Goal: Transaction & Acquisition: Obtain resource

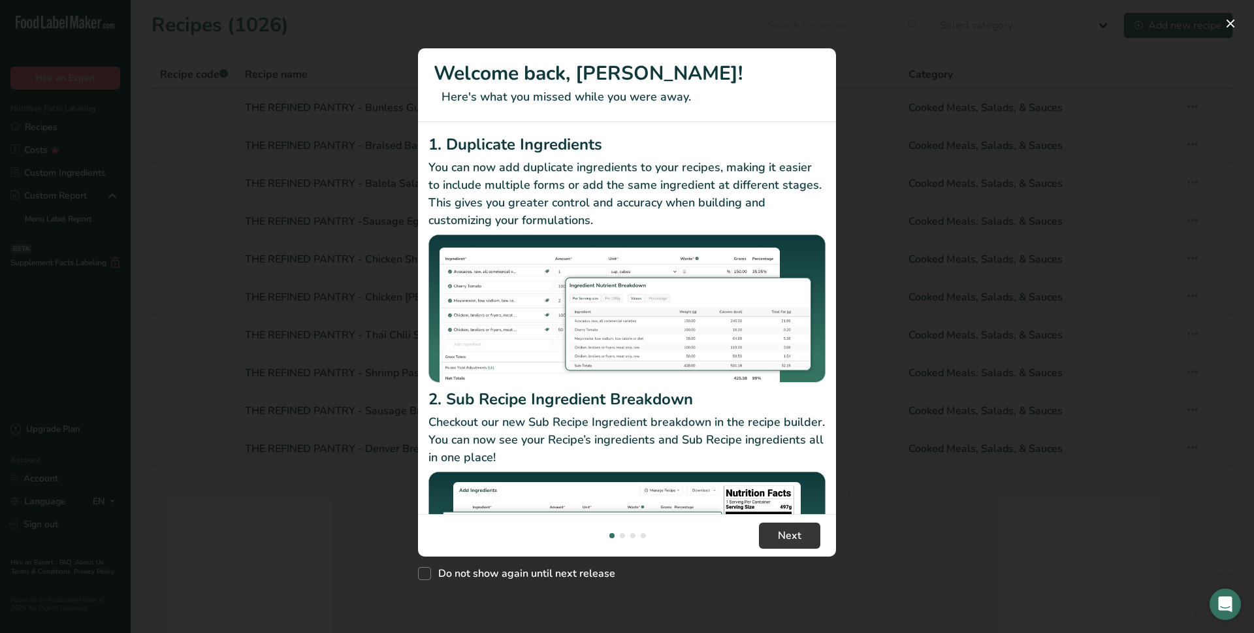
click at [609, 27] on div "New Features" at bounding box center [627, 316] width 1254 height 633
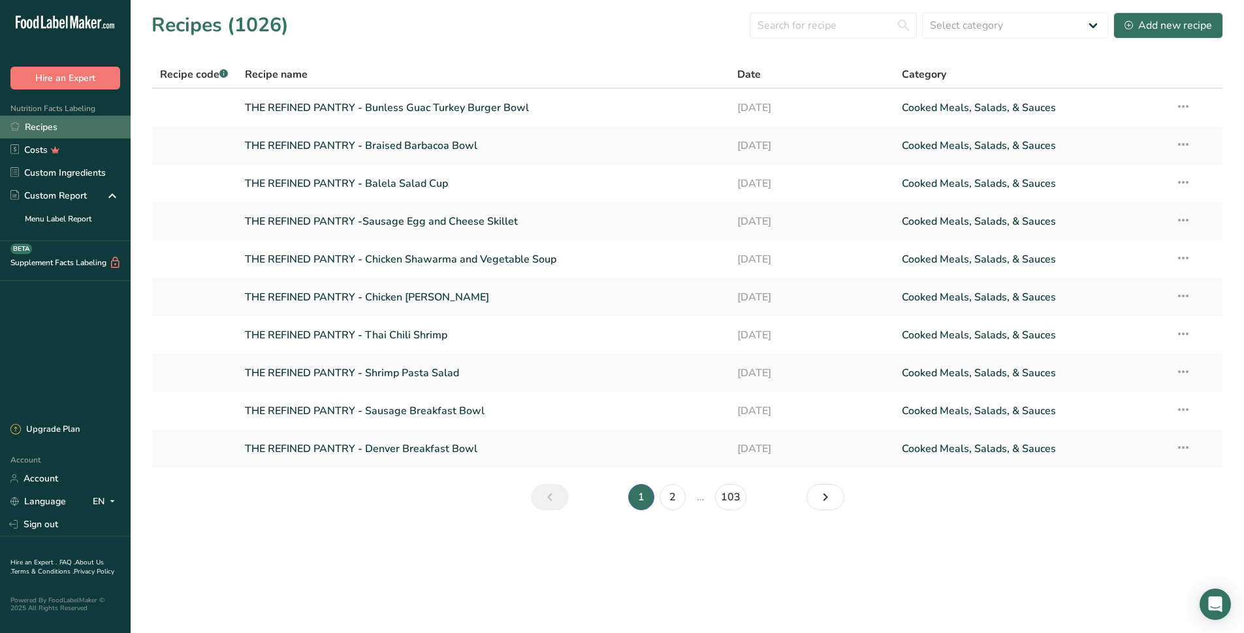
click at [55, 121] on link "Recipes" at bounding box center [65, 127] width 131 height 23
click at [804, 29] on input "text" at bounding box center [833, 25] width 167 height 26
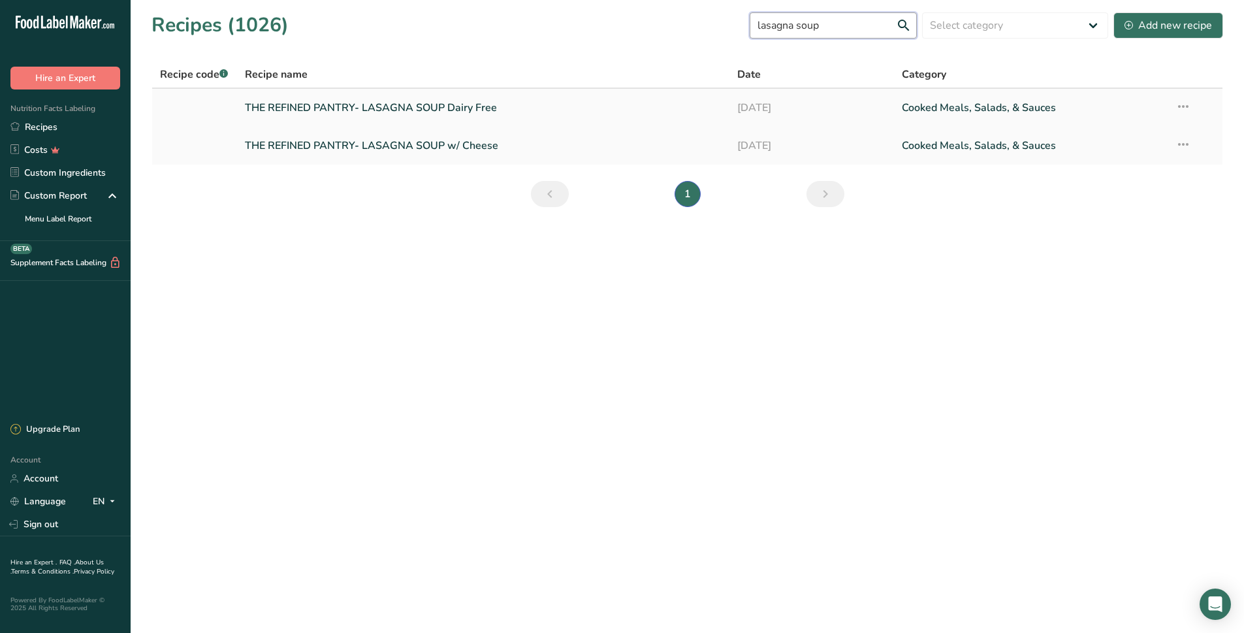
type input "lasagna soup"
click at [483, 114] on link "THE REFINED PANTRY- LASAGNA SOUP Dairy Free" at bounding box center [483, 107] width 477 height 27
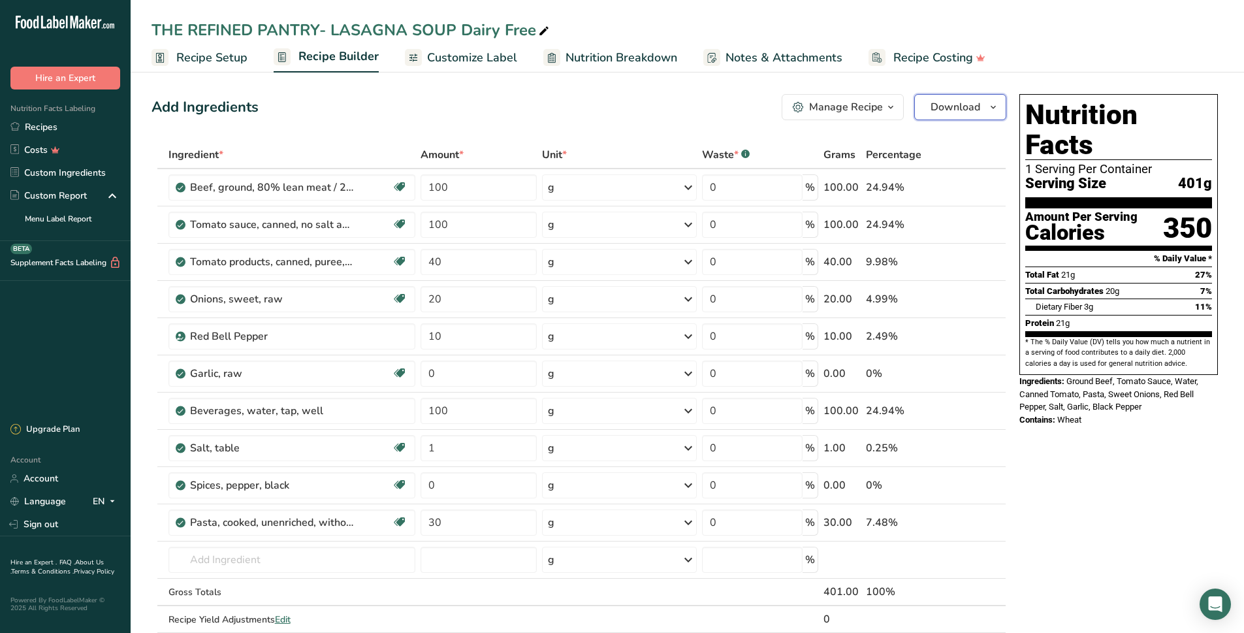
click at [995, 108] on icon "button" at bounding box center [993, 107] width 10 height 16
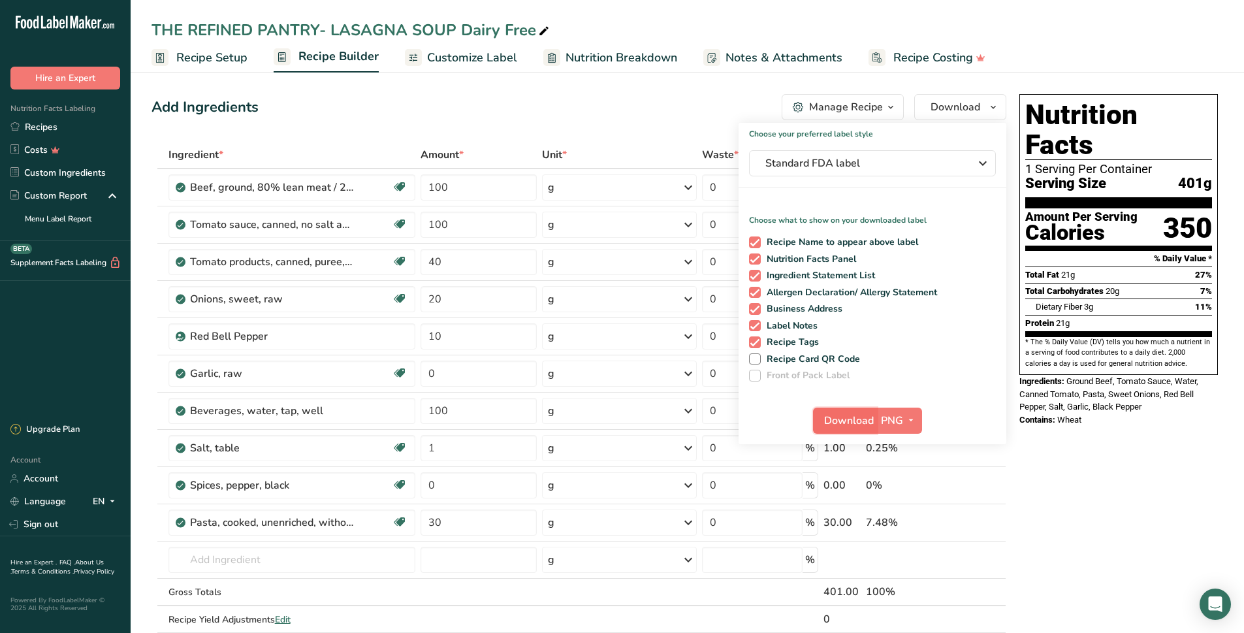
click at [848, 427] on span "Download" at bounding box center [849, 421] width 50 height 16
drag, startPoint x: 898, startPoint y: 54, endPoint x: 793, endPoint y: 51, distance: 105.1
click at [898, 54] on span "Recipe Costing" at bounding box center [933, 58] width 80 height 18
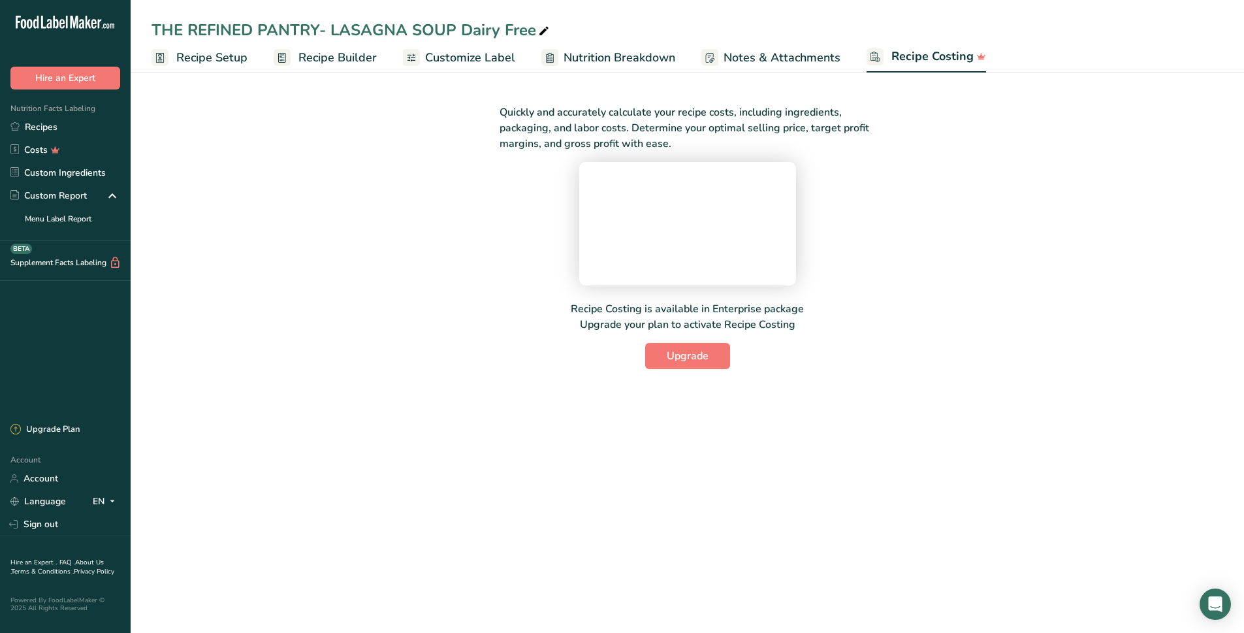
click at [207, 59] on span "Recipe Setup" at bounding box center [211, 58] width 71 height 18
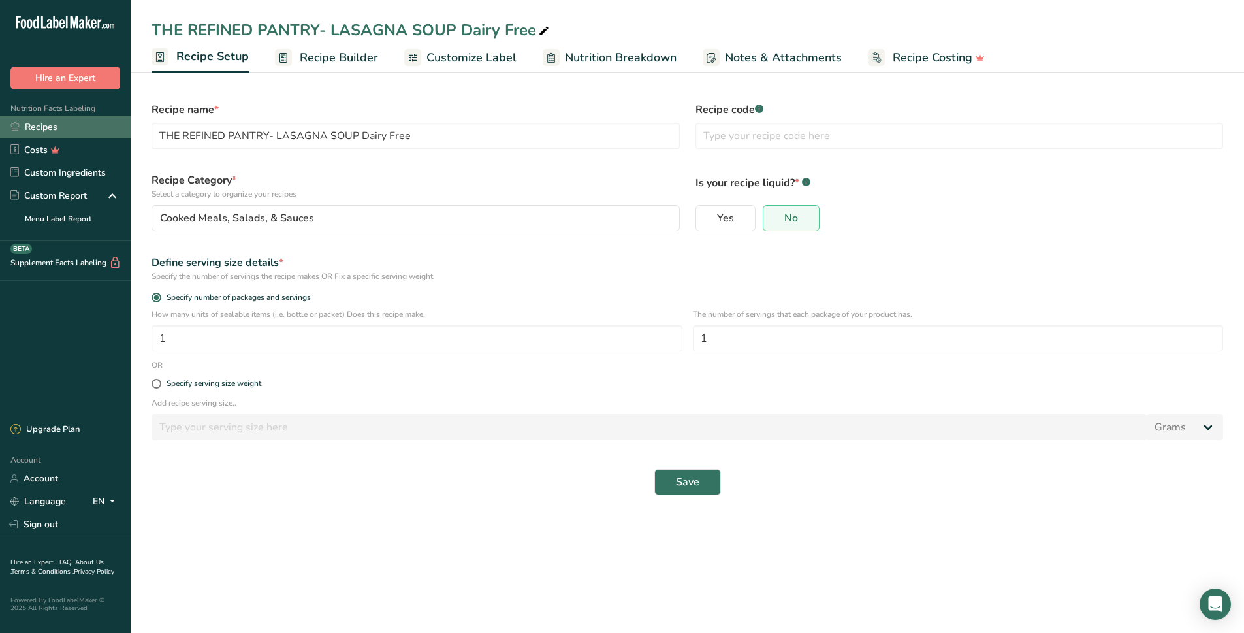
click at [50, 129] on link "Recipes" at bounding box center [65, 127] width 131 height 23
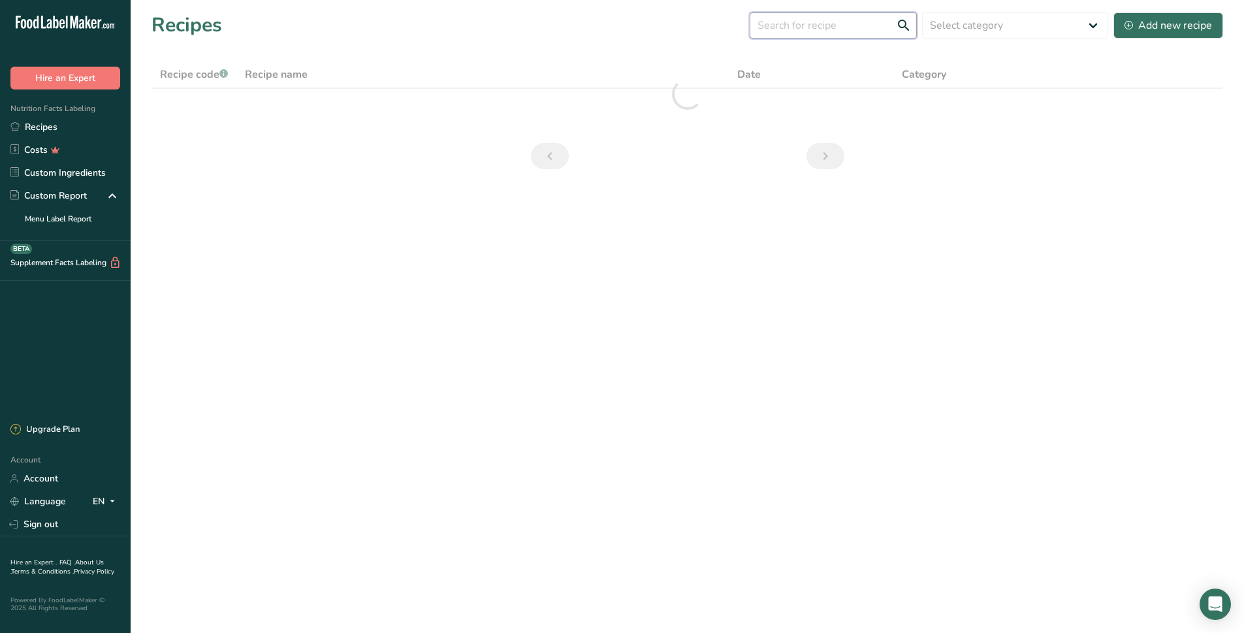
click at [810, 27] on input "text" at bounding box center [833, 25] width 167 height 26
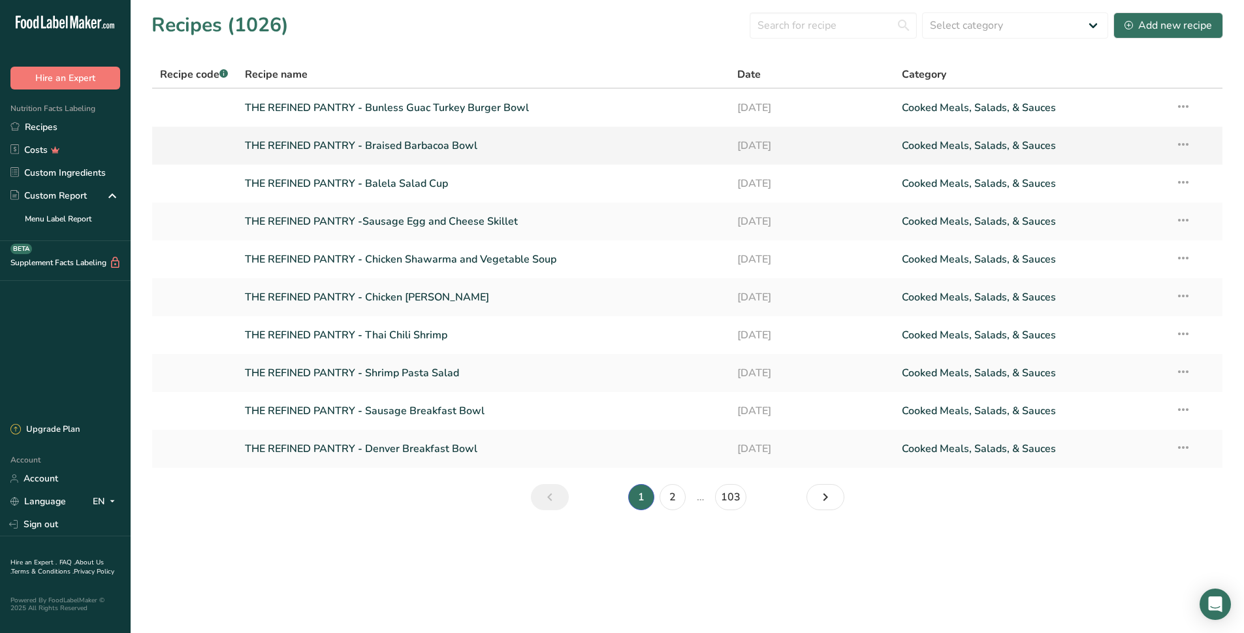
click at [368, 142] on link "THE REFINED PANTRY - Braised Barbacoa Bowl" at bounding box center [483, 145] width 477 height 27
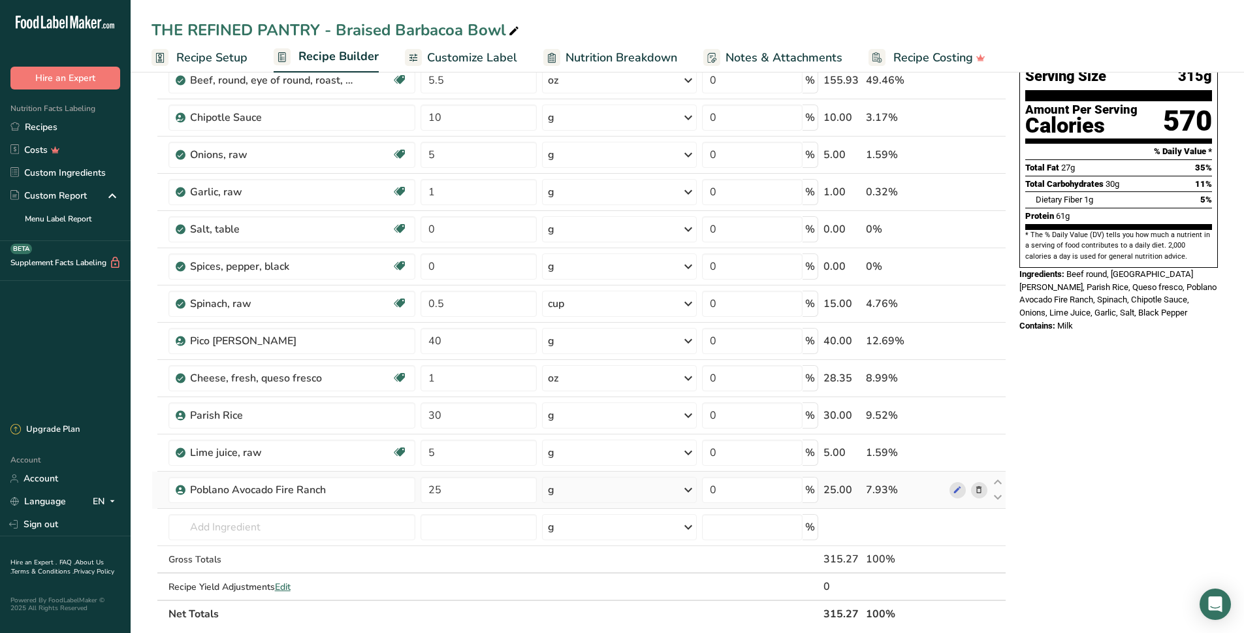
scroll to position [131, 0]
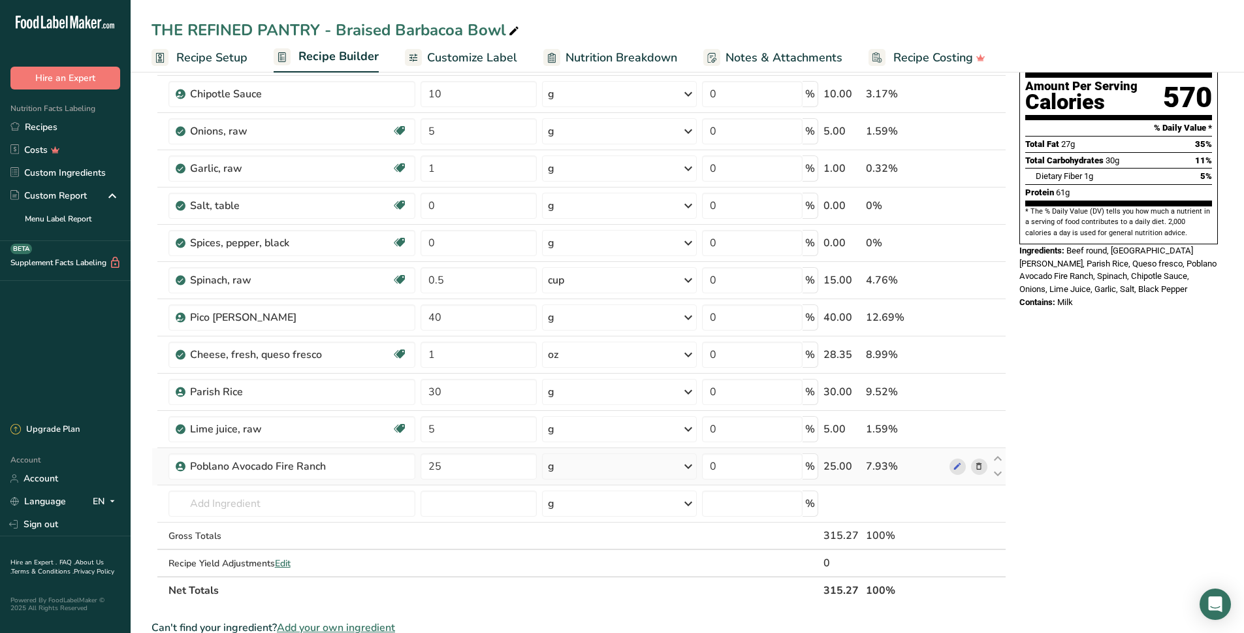
click at [977, 468] on icon at bounding box center [978, 467] width 9 height 14
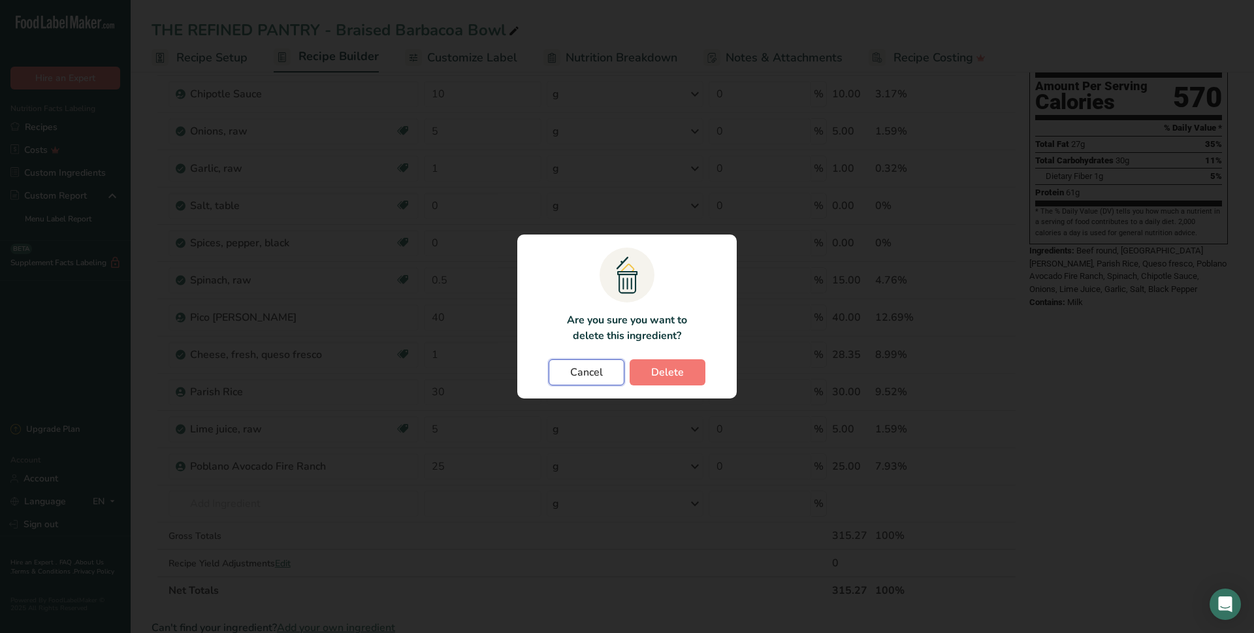
click at [588, 378] on span "Cancel" at bounding box center [586, 372] width 33 height 16
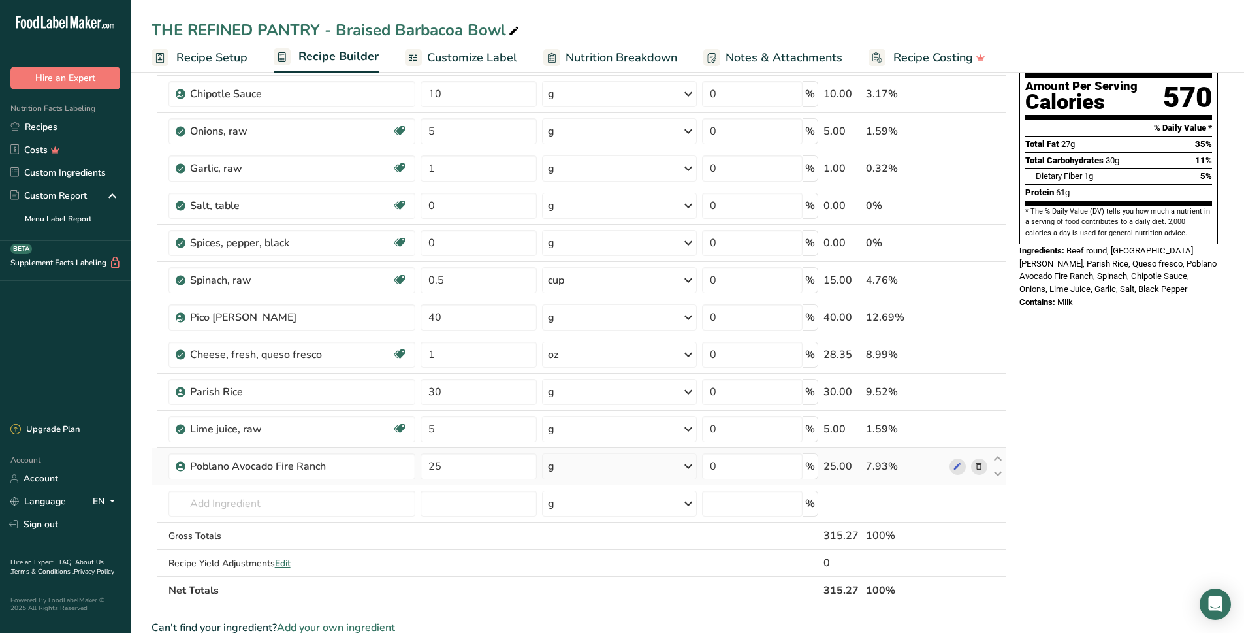
click at [983, 467] on icon at bounding box center [978, 467] width 9 height 14
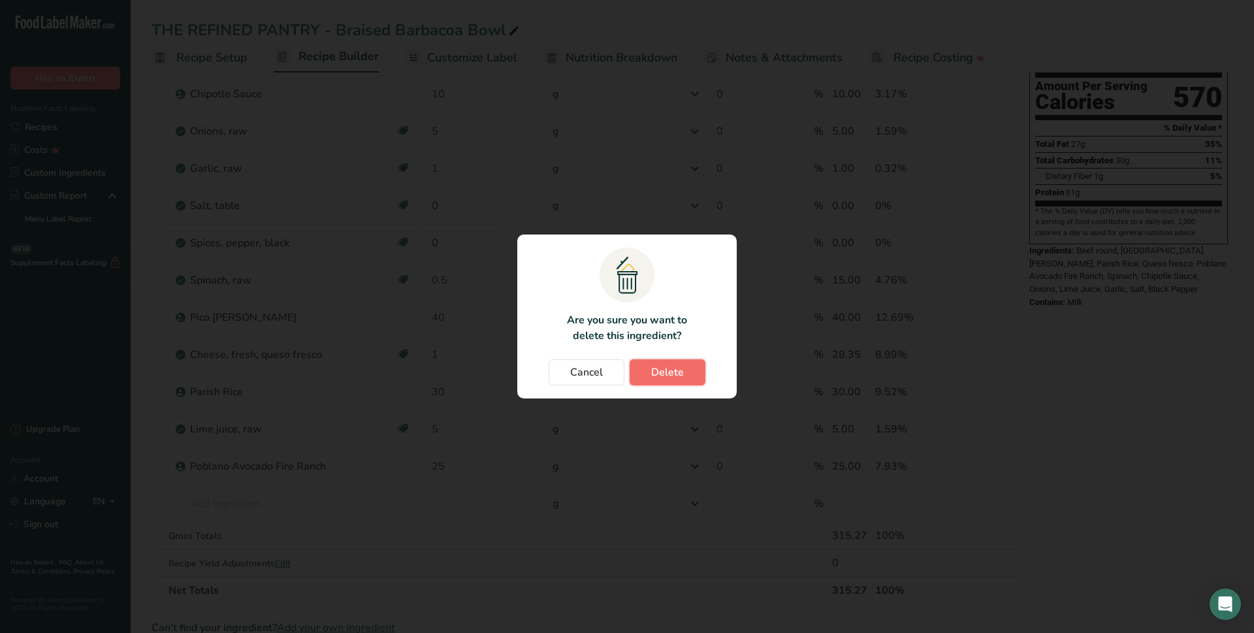
click at [673, 381] on button "Delete" at bounding box center [667, 372] width 76 height 26
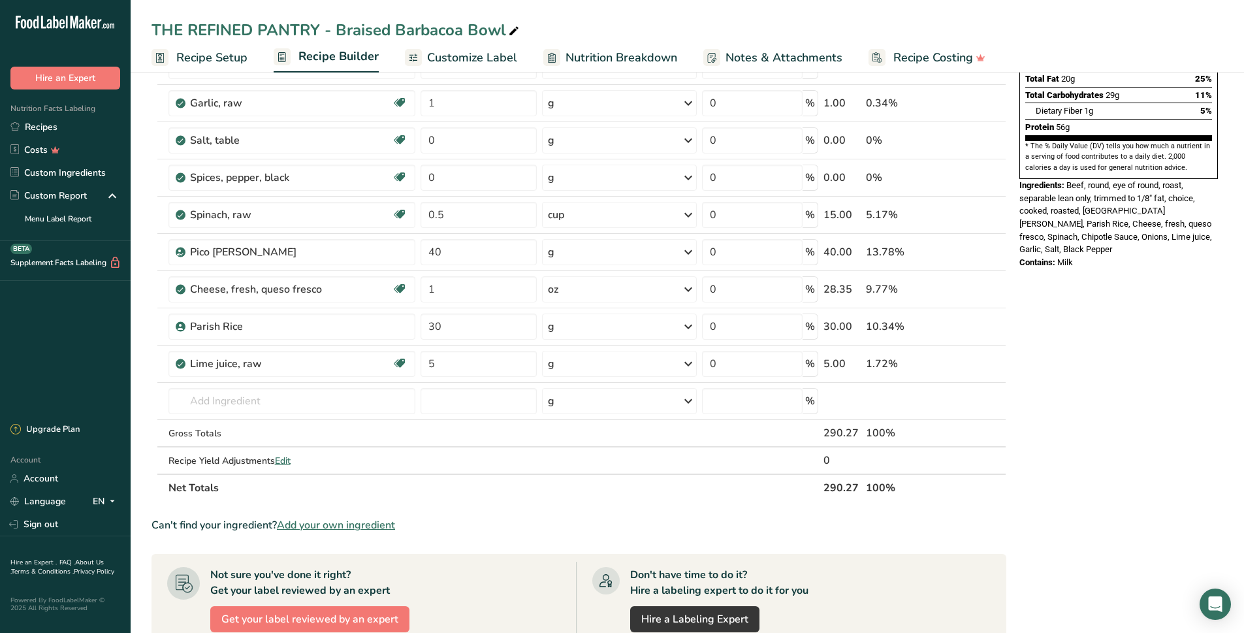
scroll to position [0, 0]
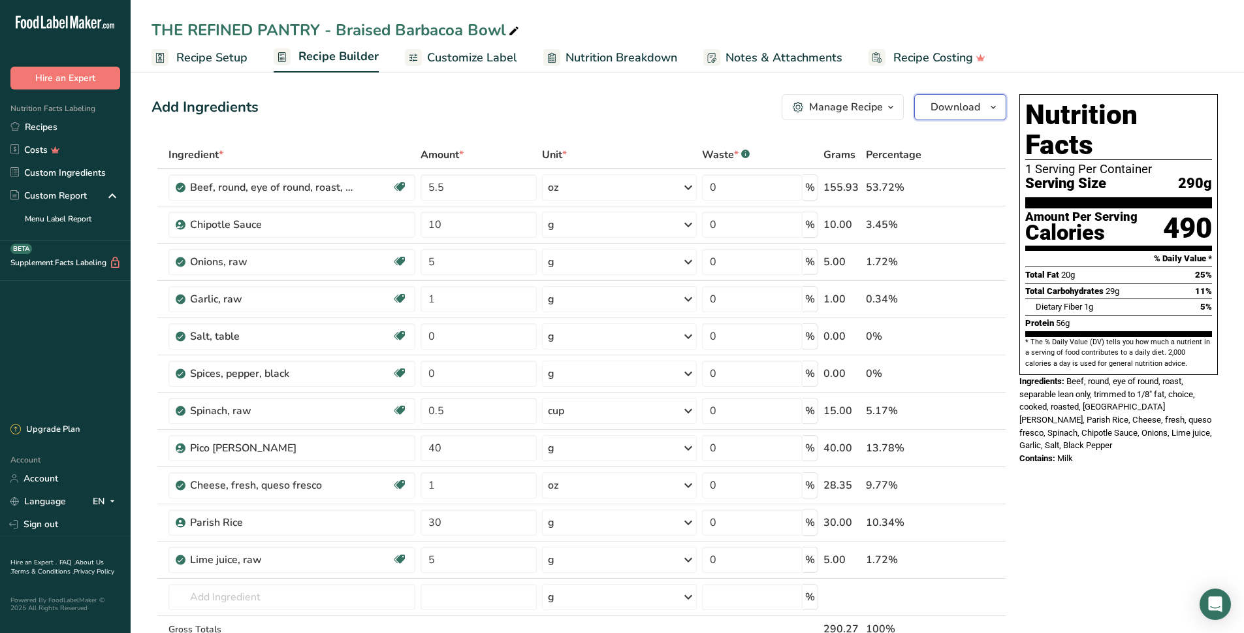
click at [966, 108] on span "Download" at bounding box center [955, 107] width 50 height 16
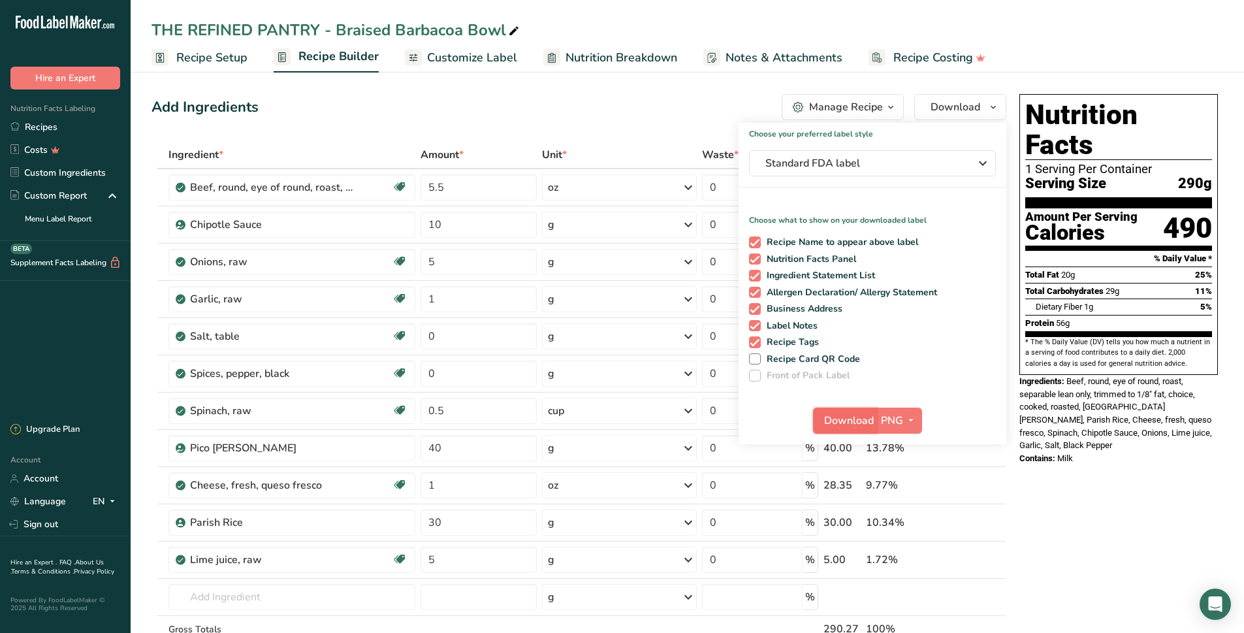
click at [836, 413] on span "Download" at bounding box center [849, 421] width 50 height 16
